Goal: Go to known website: Access a specific website the user already knows

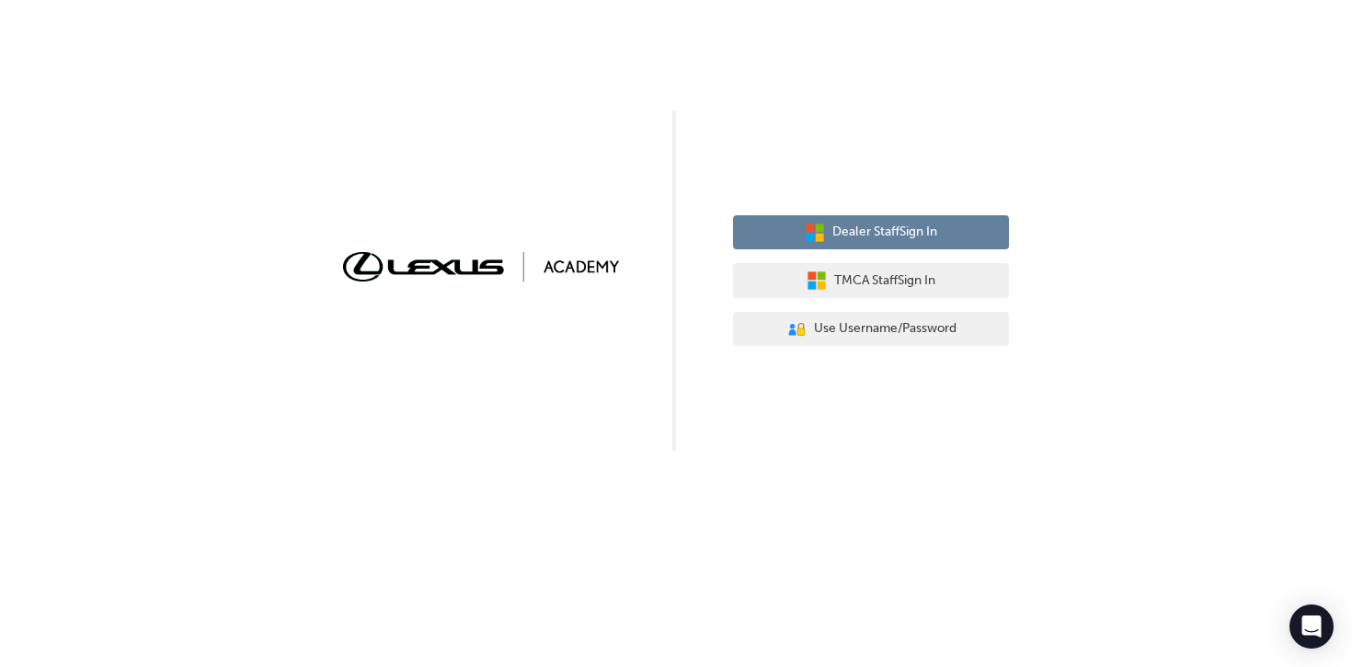
click at [908, 235] on span "Dealer Staff Sign In" at bounding box center [885, 232] width 105 height 21
